Goal: Complete application form: Complete application form

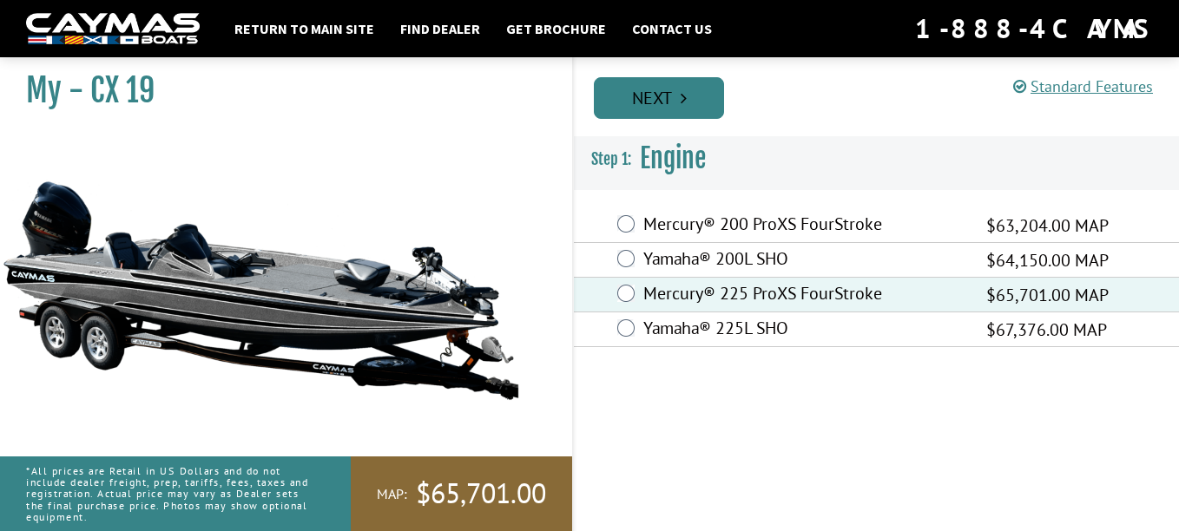
click at [662, 97] on link "Next" at bounding box center [659, 98] width 130 height 42
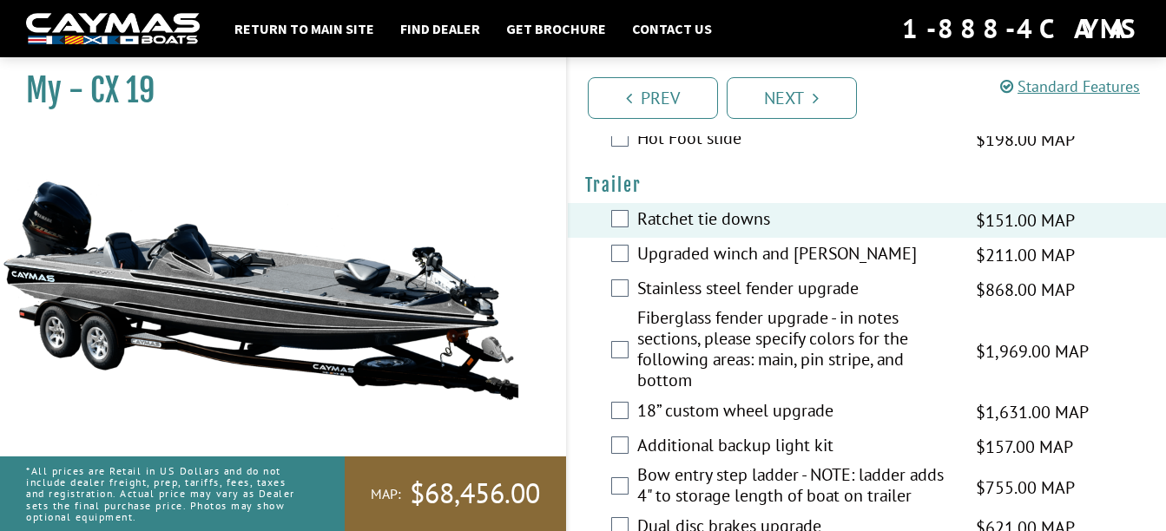
scroll to position [3196, 0]
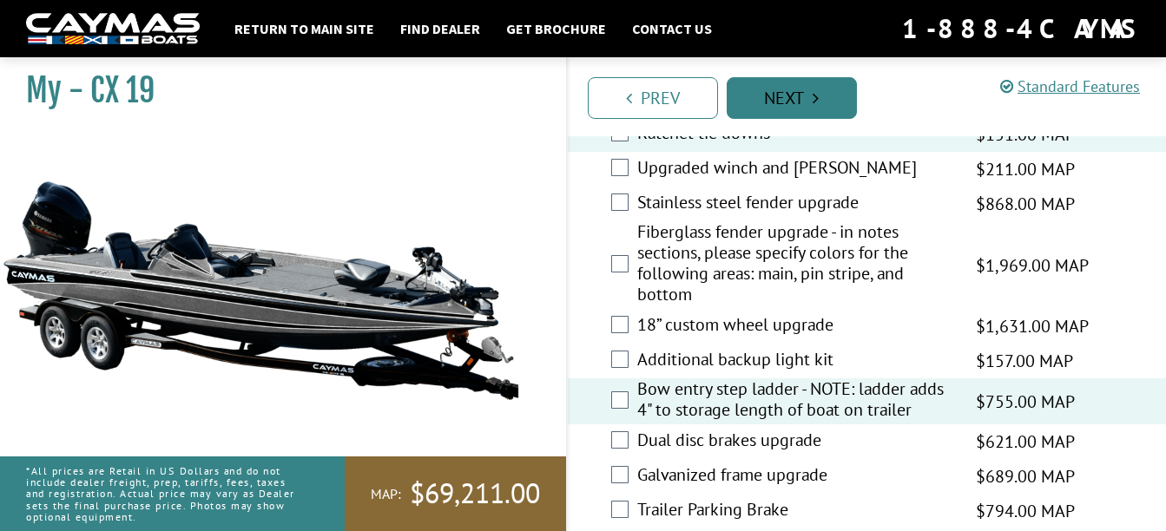
click at [809, 98] on link "Next" at bounding box center [792, 98] width 130 height 42
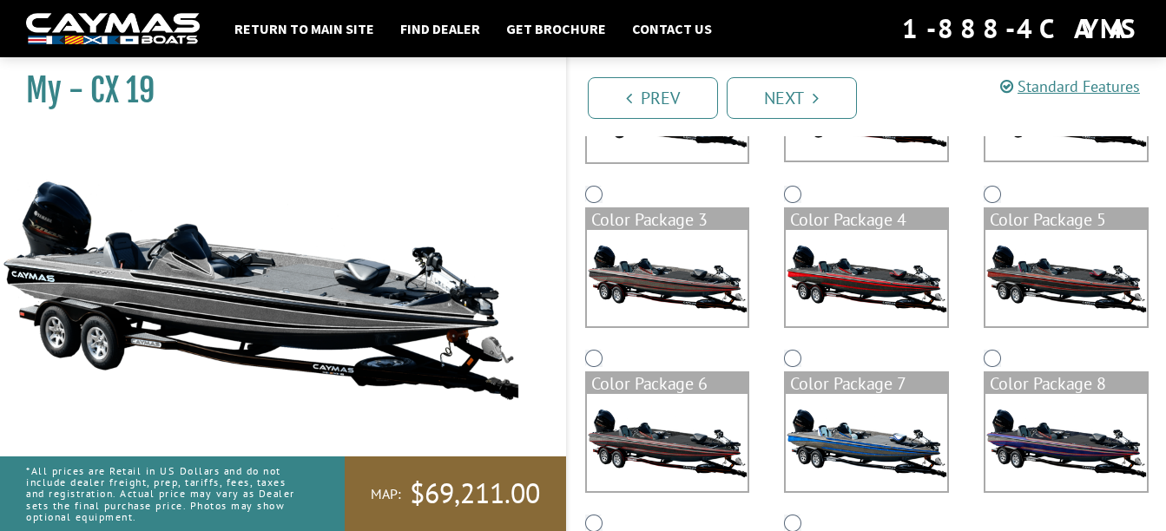
scroll to position [253, 0]
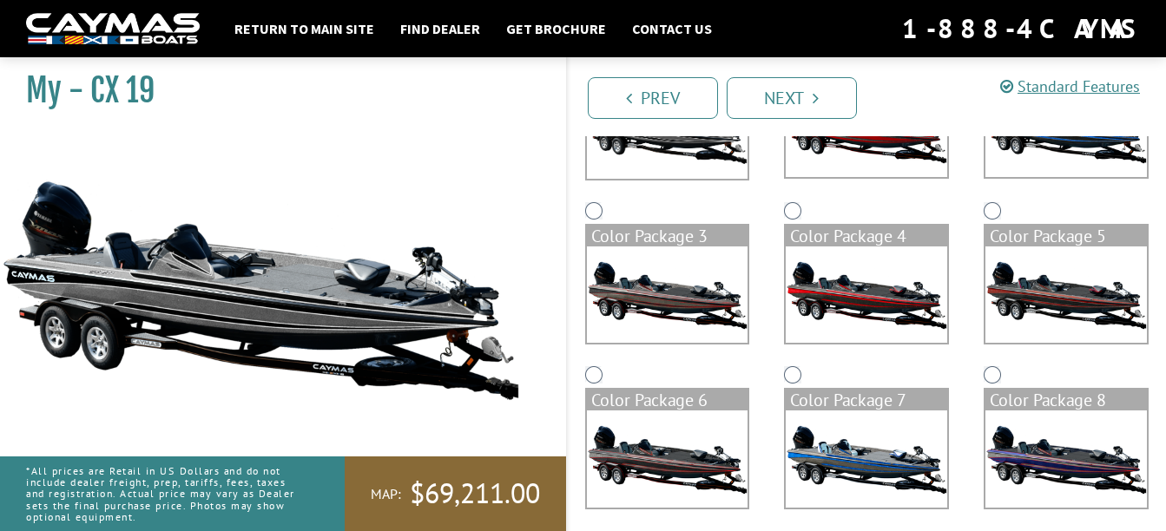
click at [1060, 300] on img at bounding box center [1065, 295] width 161 height 96
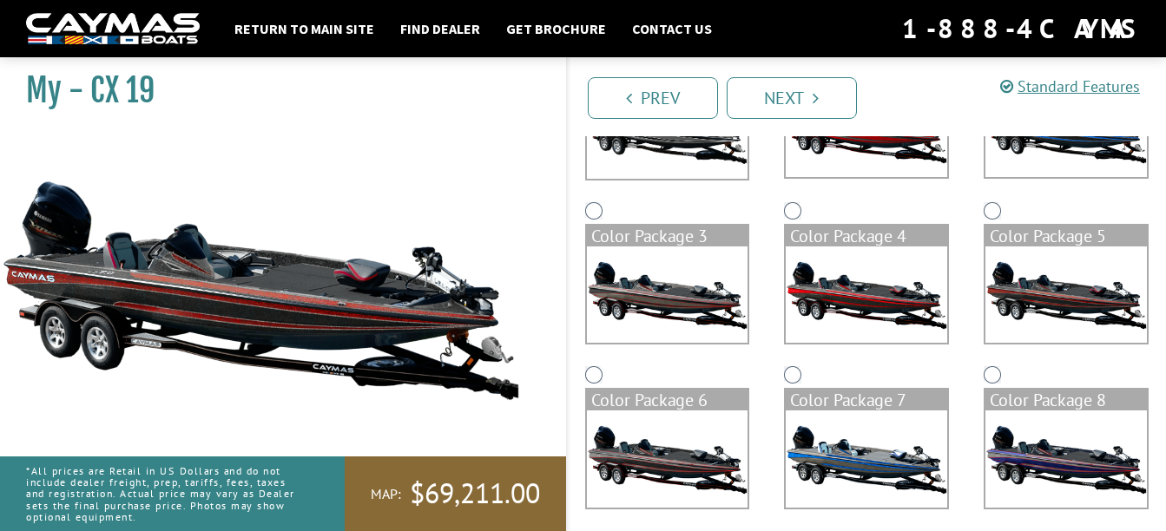
click at [720, 162] on img at bounding box center [667, 130] width 161 height 98
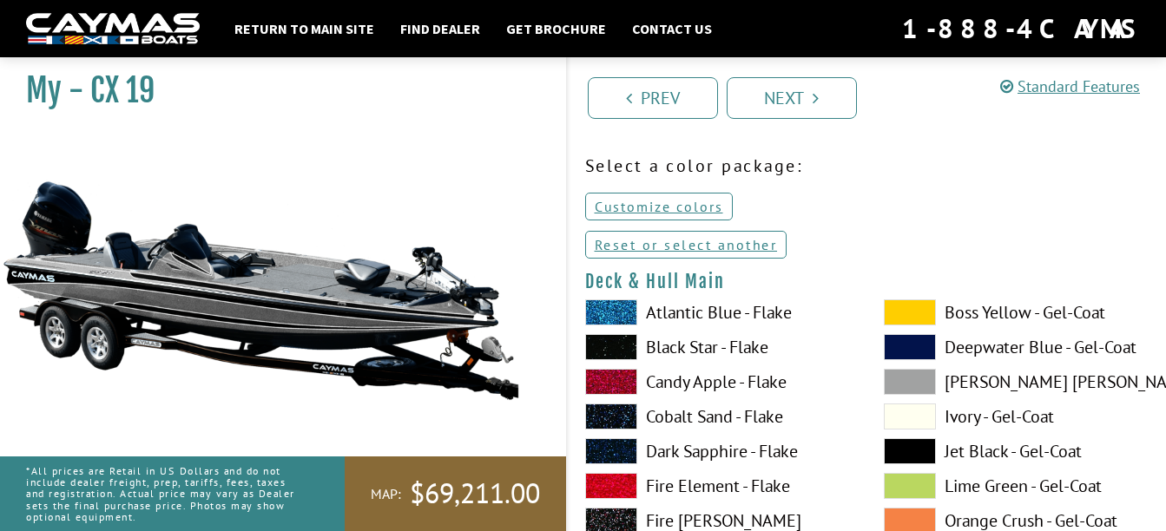
scroll to position [0, 0]
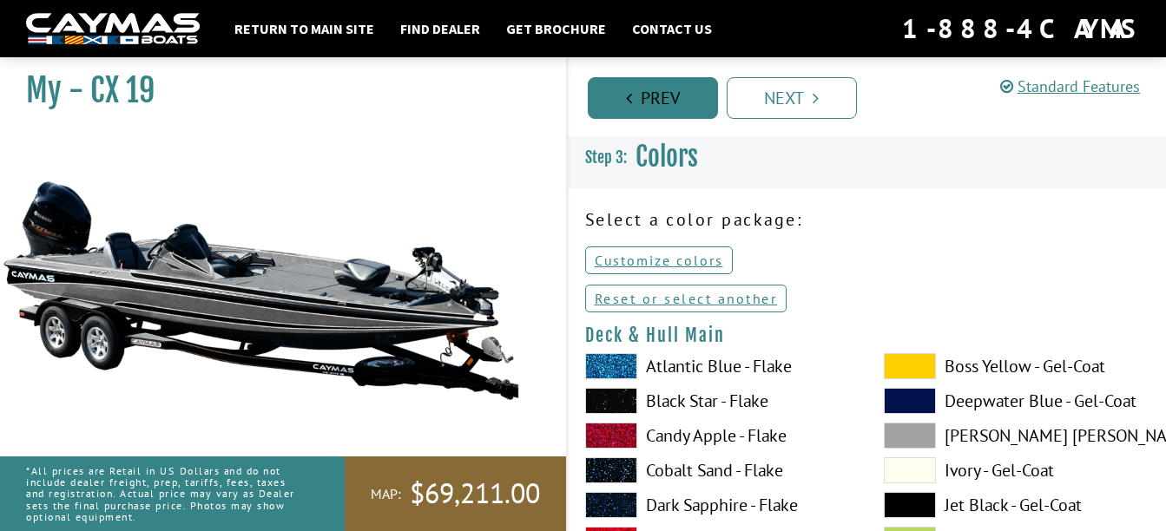
click at [688, 96] on link "Prev" at bounding box center [653, 98] width 130 height 42
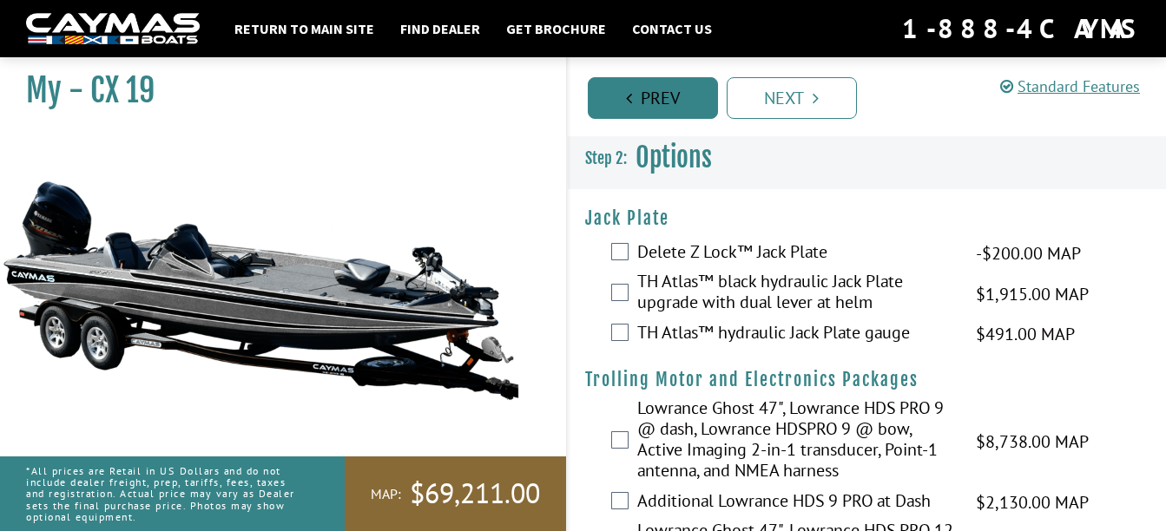
click at [645, 108] on link "Prev" at bounding box center [653, 98] width 130 height 42
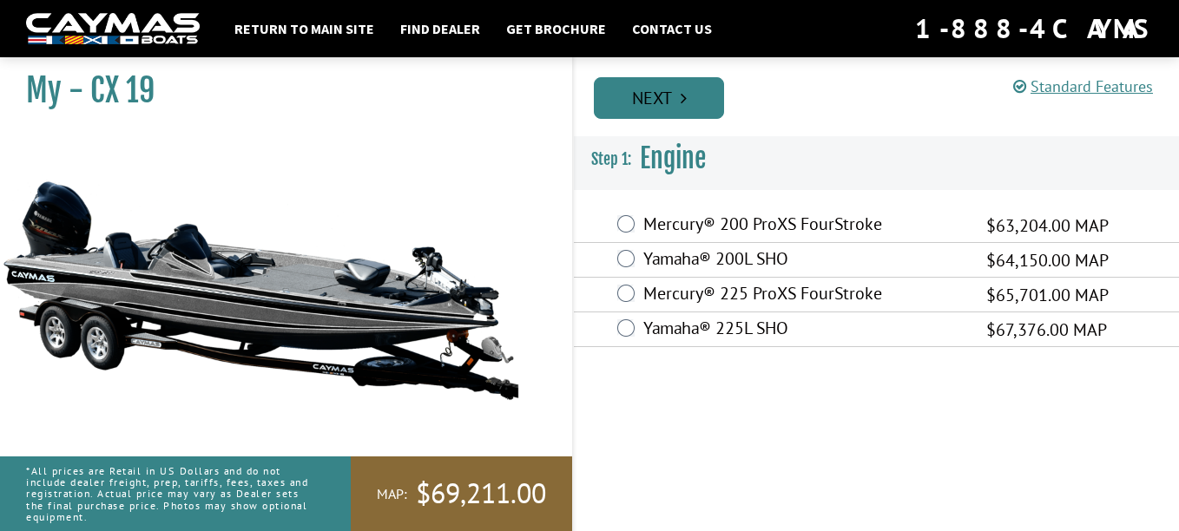
click at [691, 109] on link "Next" at bounding box center [659, 98] width 130 height 42
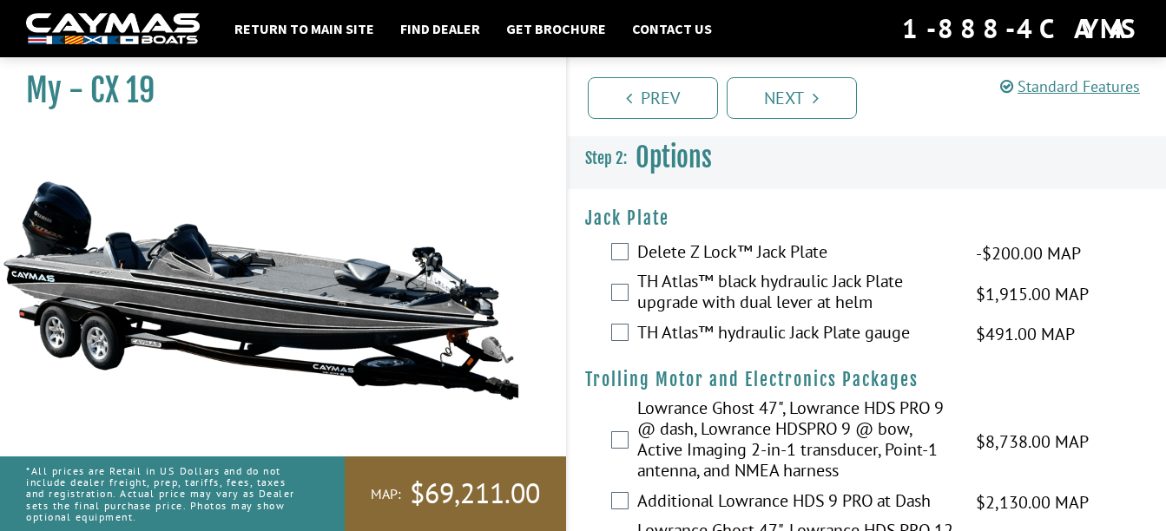
click at [775, 76] on li "Next" at bounding box center [792, 97] width 130 height 44
click at [779, 85] on link "Next" at bounding box center [792, 98] width 130 height 42
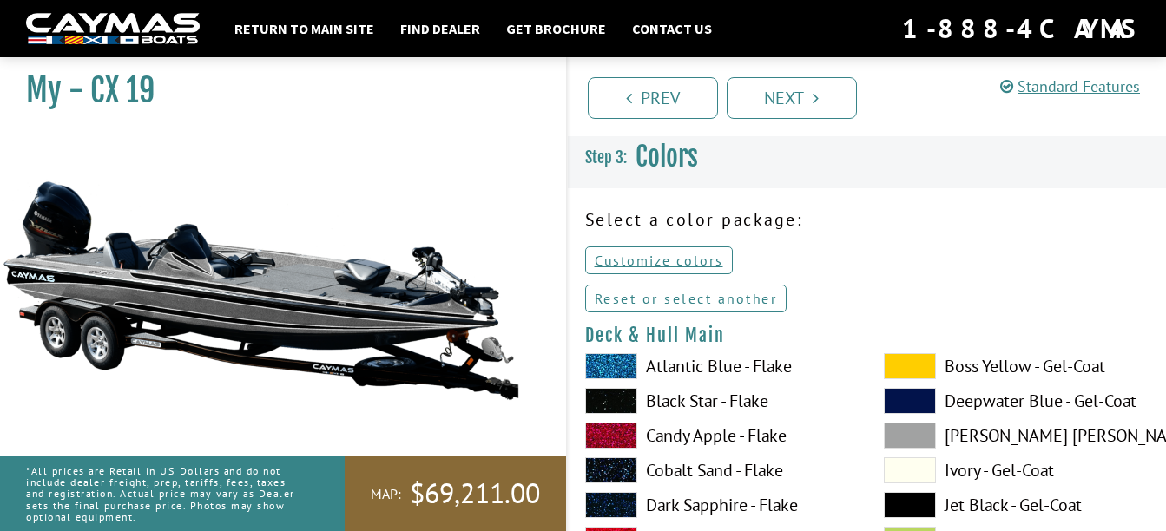
click at [642, 296] on link "Reset or select another" at bounding box center [686, 299] width 202 height 28
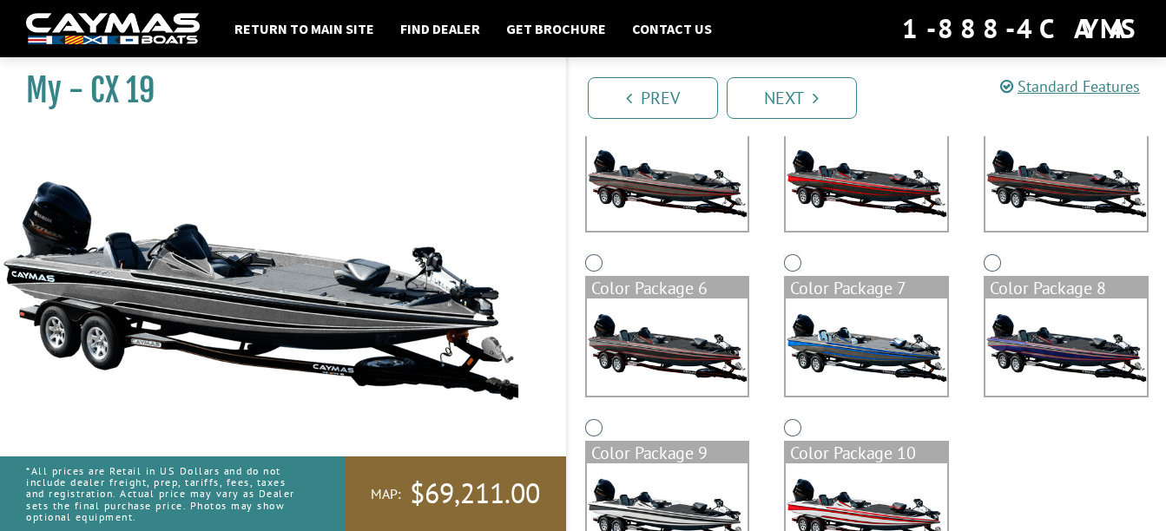
scroll to position [361, 0]
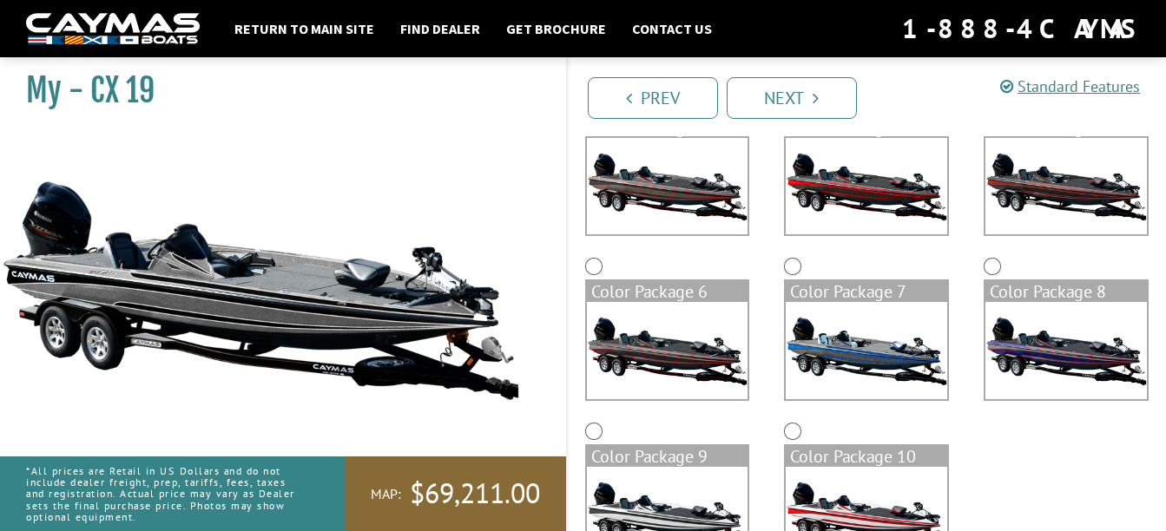
click at [680, 365] on img at bounding box center [667, 350] width 161 height 96
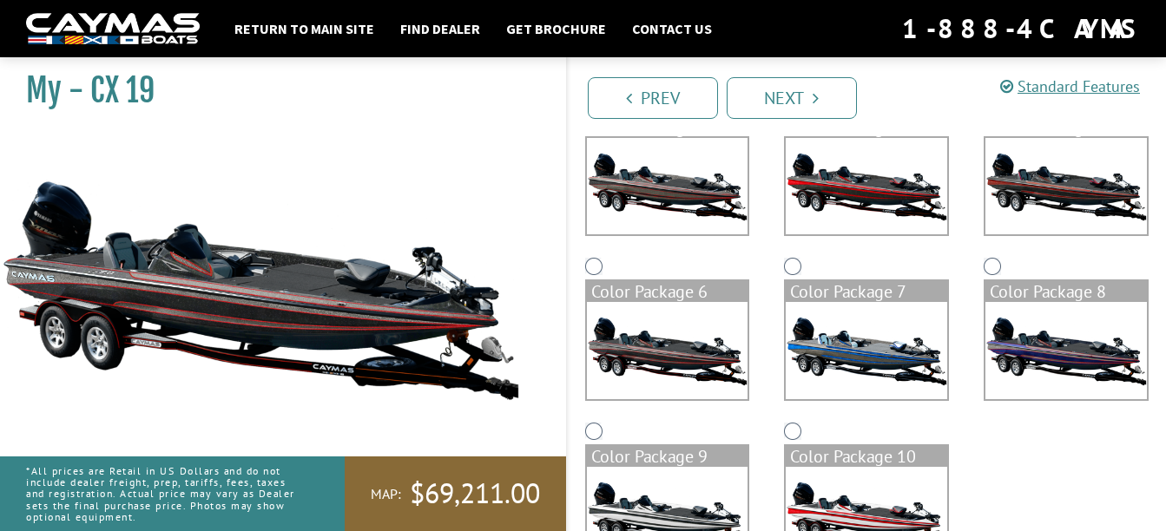
click at [1047, 198] on img at bounding box center [1065, 186] width 161 height 96
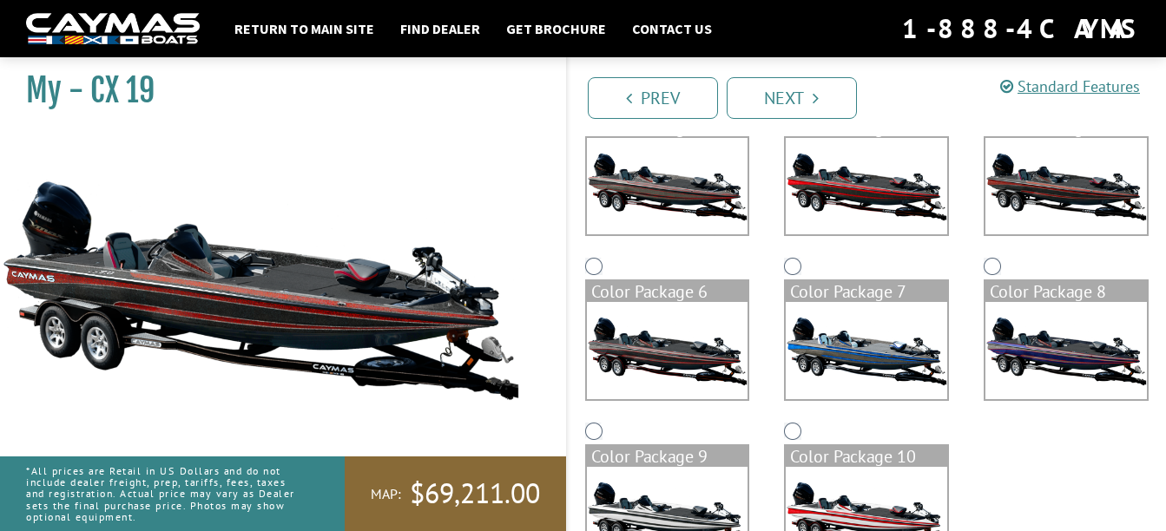
click at [886, 161] on img at bounding box center [866, 186] width 161 height 96
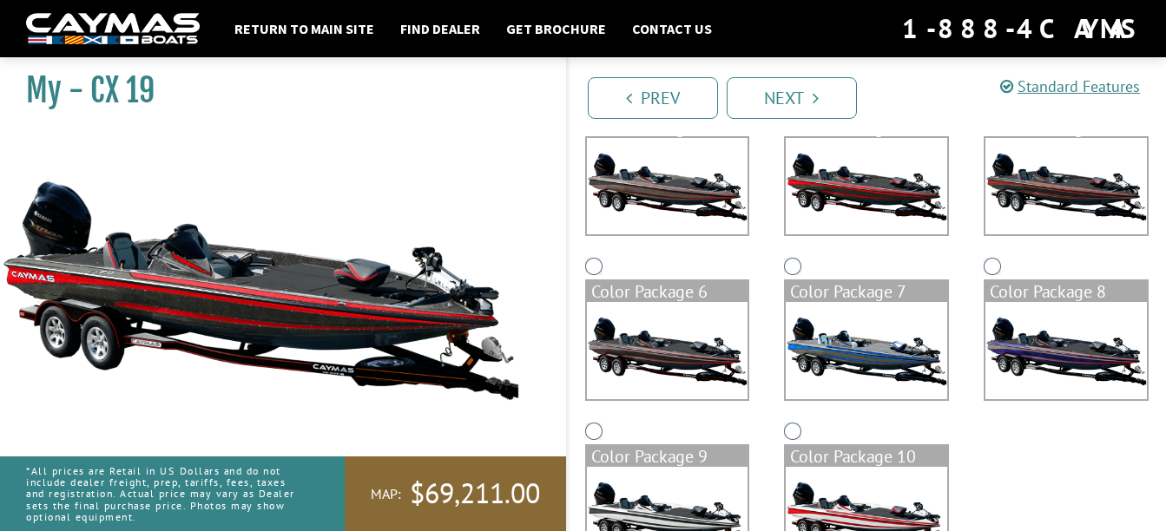
click at [692, 180] on img at bounding box center [667, 186] width 161 height 96
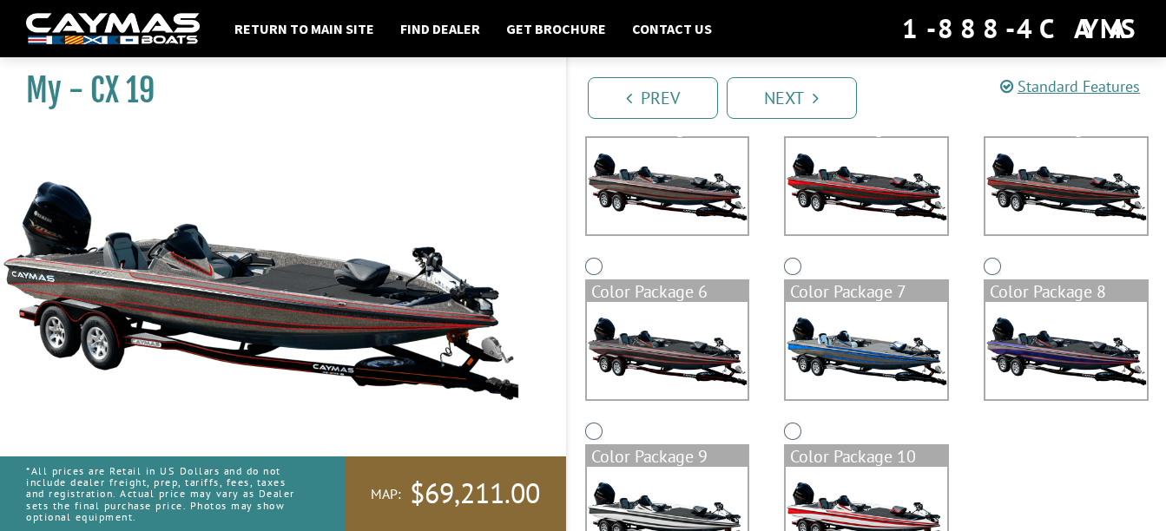
click at [662, 338] on img at bounding box center [667, 350] width 161 height 96
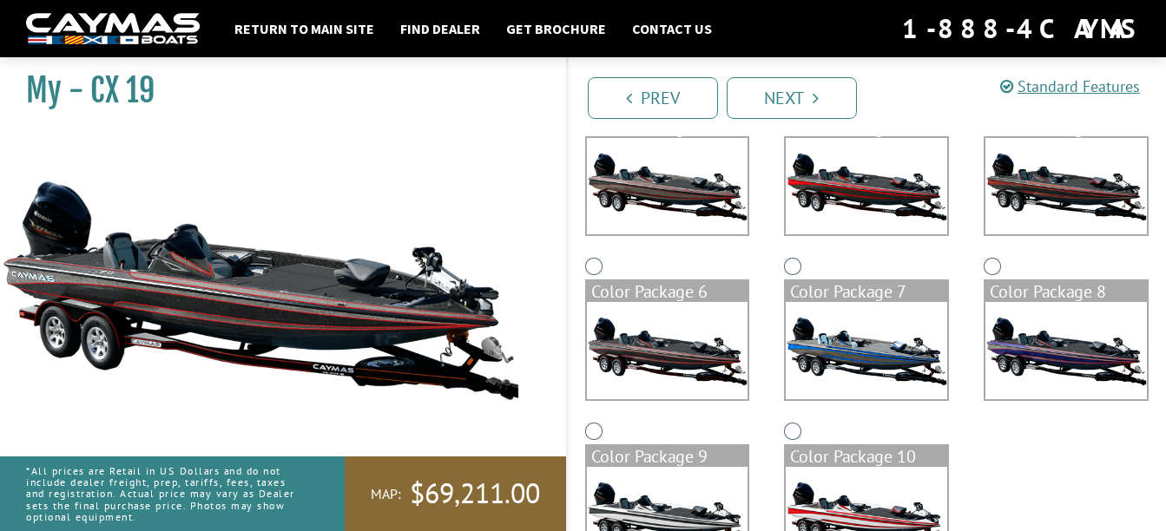
click at [1059, 339] on img at bounding box center [1065, 350] width 161 height 96
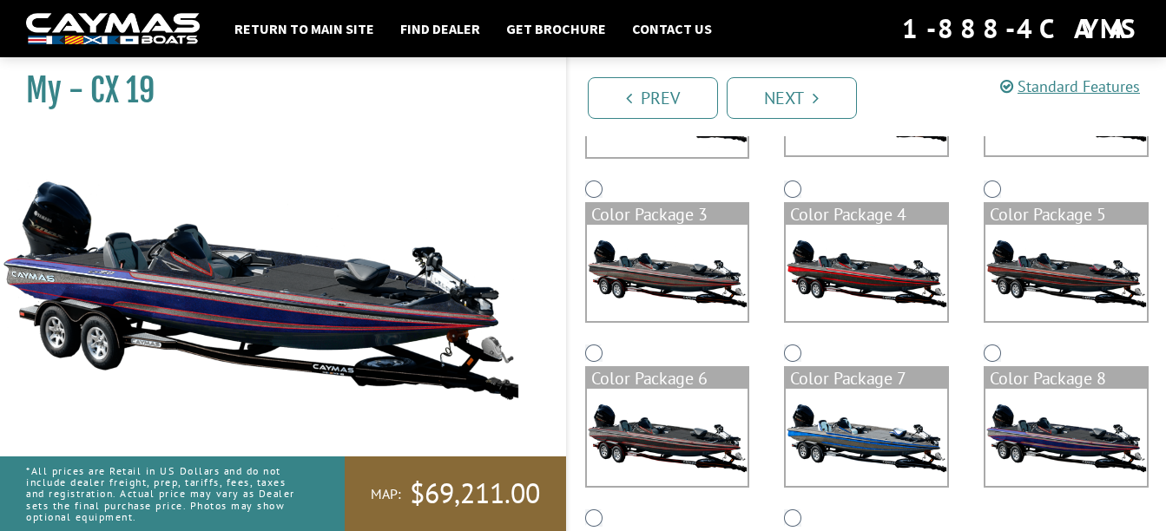
scroll to position [276, 0]
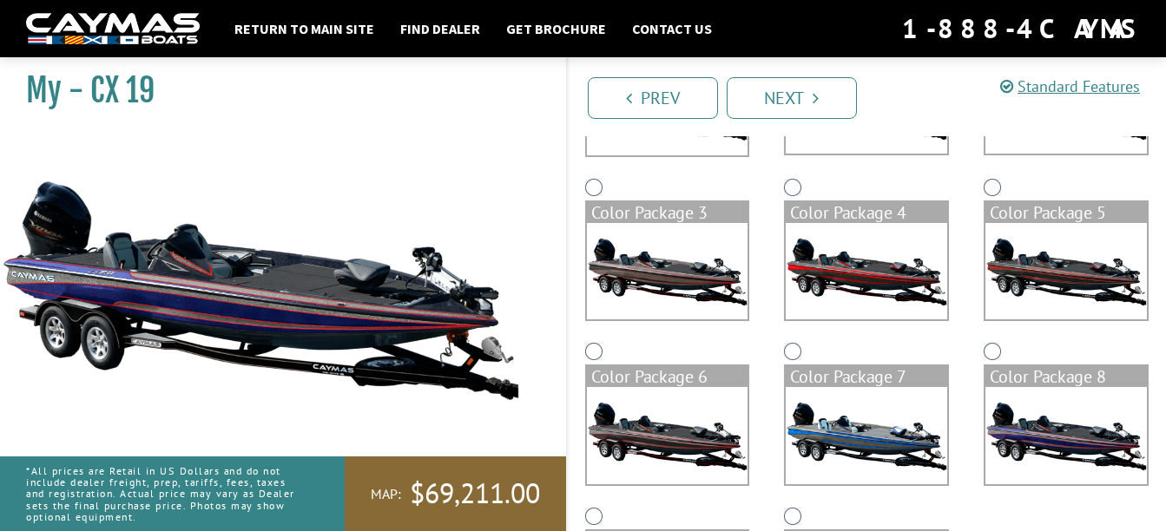
click at [928, 269] on img at bounding box center [866, 271] width 161 height 96
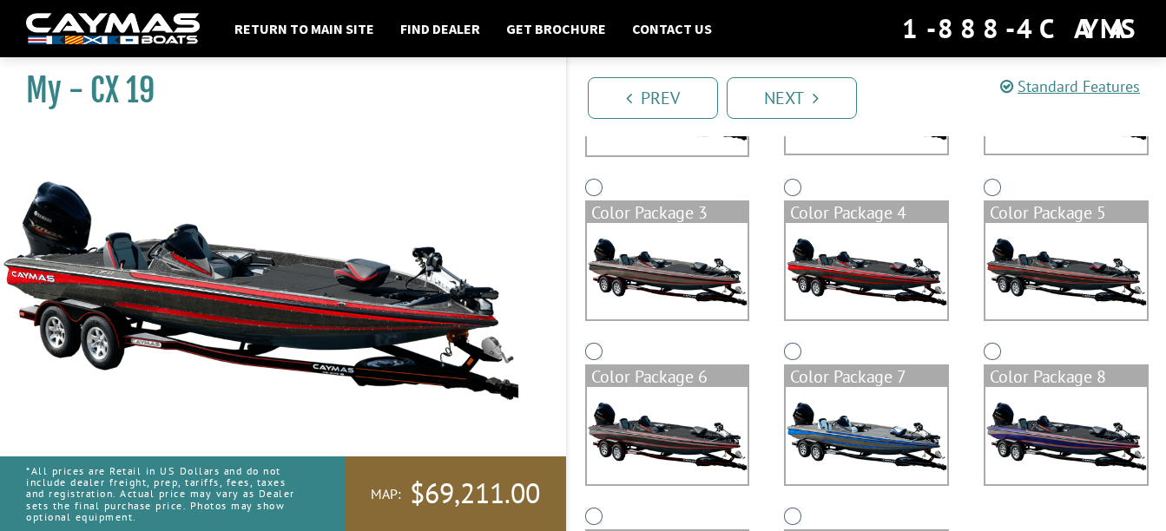
click at [1018, 253] on img at bounding box center [1065, 271] width 161 height 96
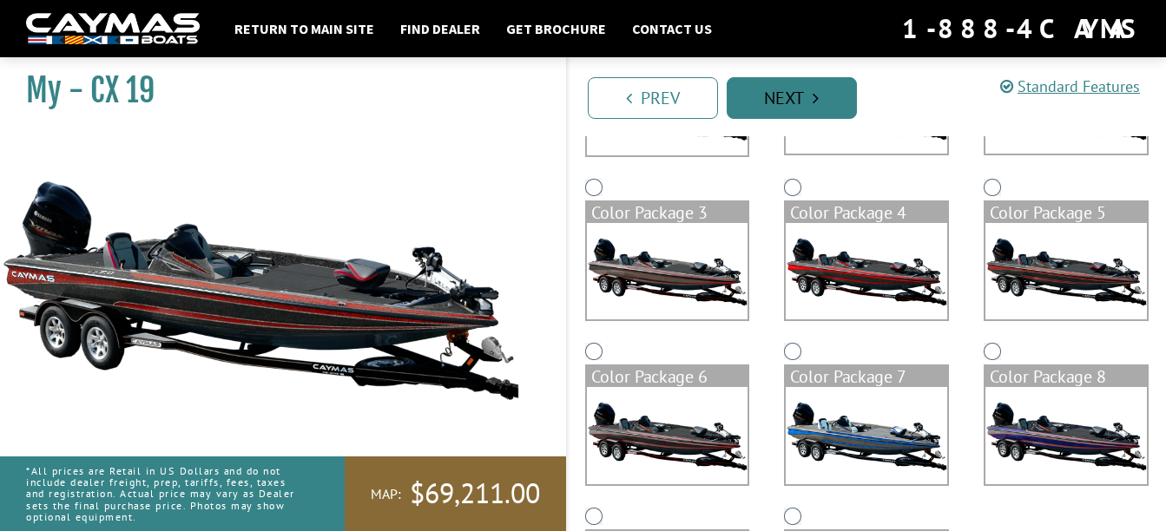
click at [833, 103] on link "Next" at bounding box center [792, 98] width 130 height 42
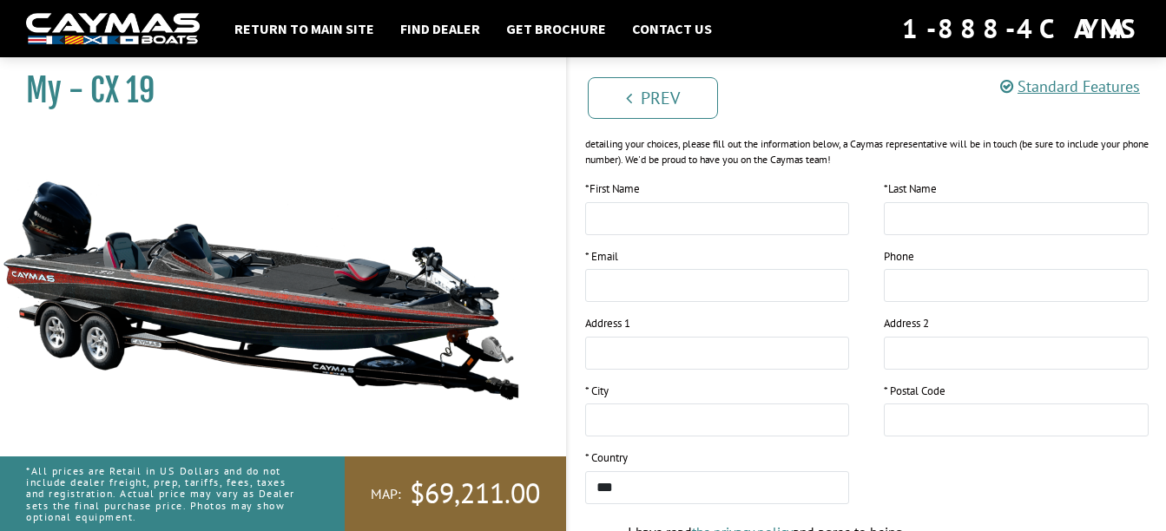
scroll to position [433, 0]
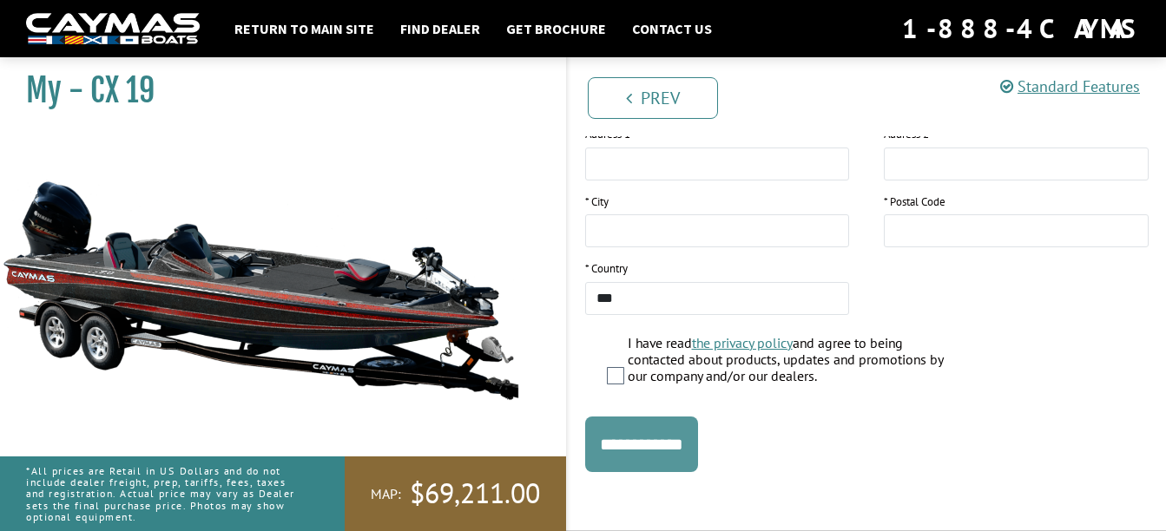
click at [669, 439] on input "**********" at bounding box center [641, 445] width 113 height 56
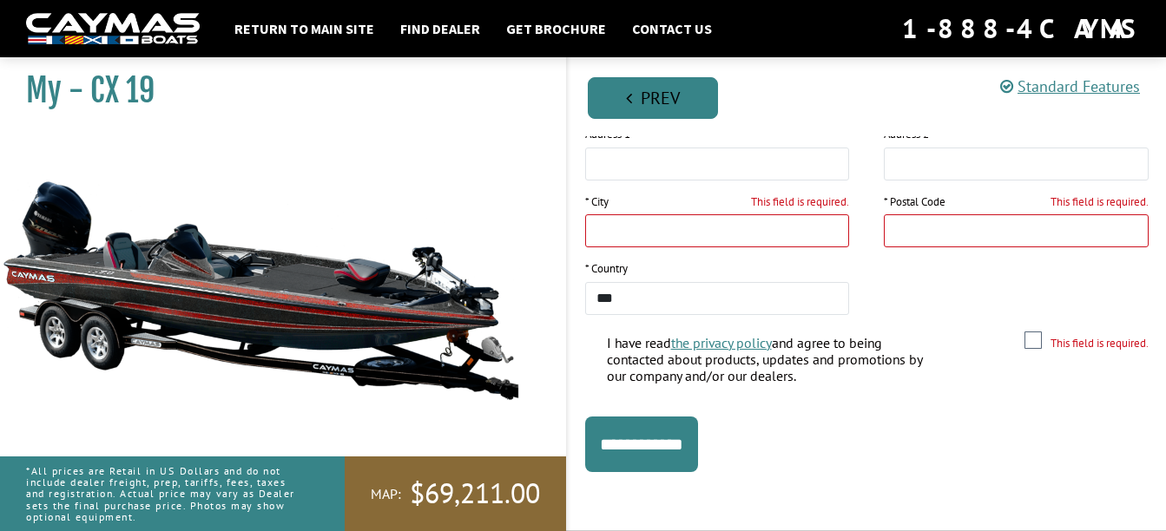
click at [645, 98] on link "Prev" at bounding box center [653, 98] width 130 height 42
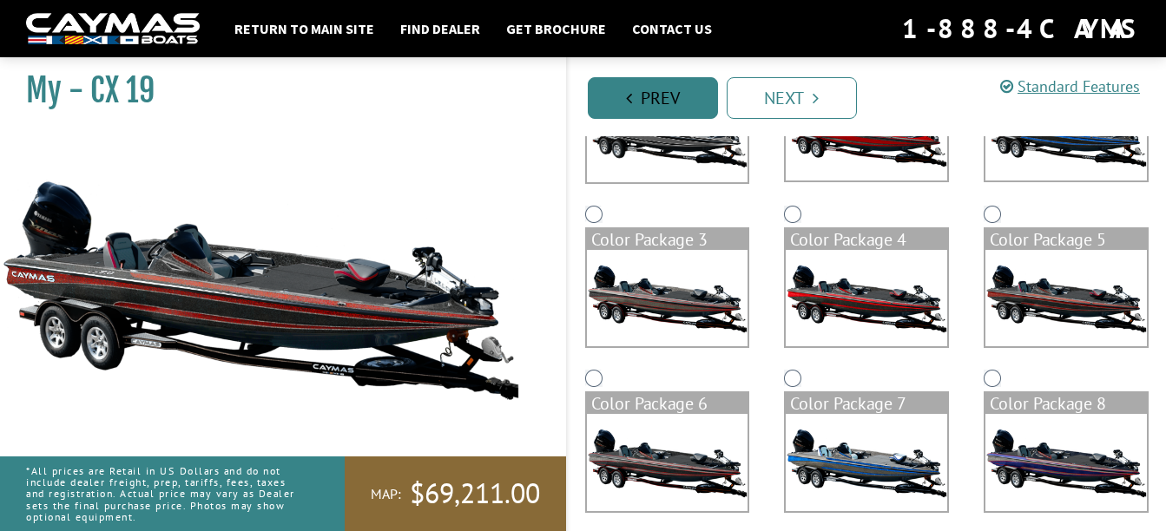
scroll to position [48, 0]
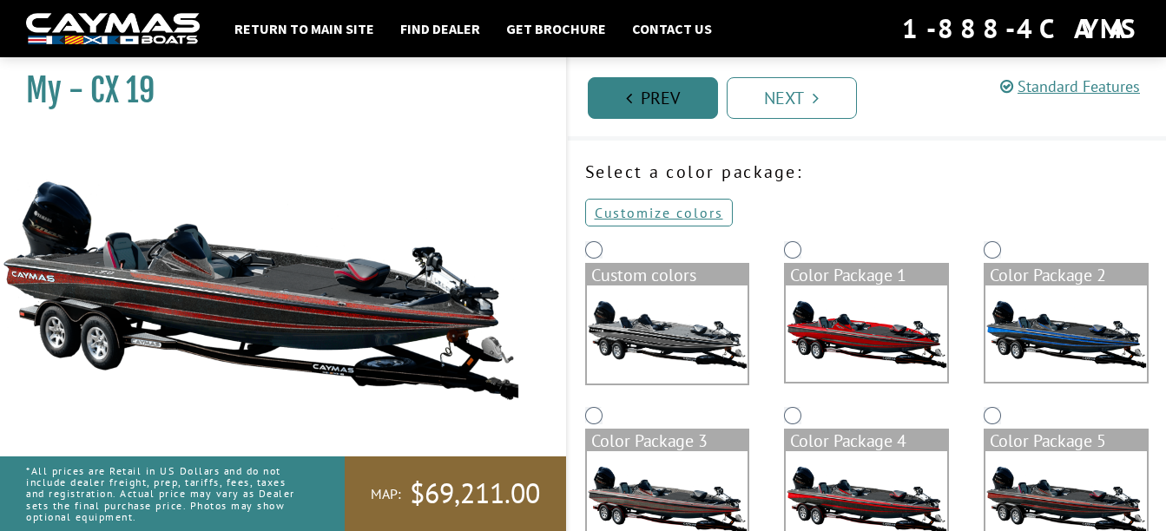
click at [645, 98] on link "Prev" at bounding box center [653, 98] width 130 height 42
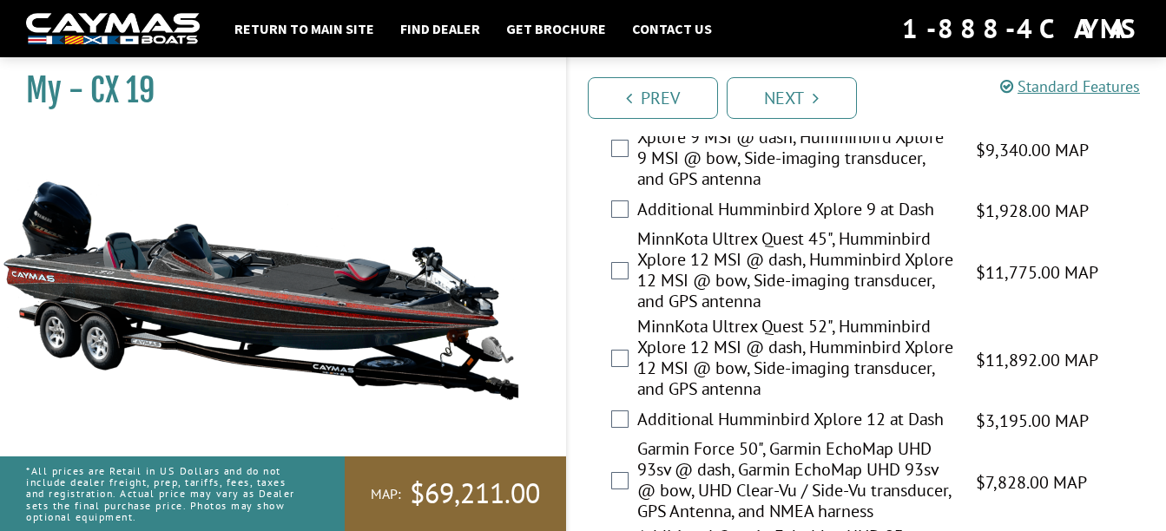
scroll to position [0, 0]
